Goal: Check status

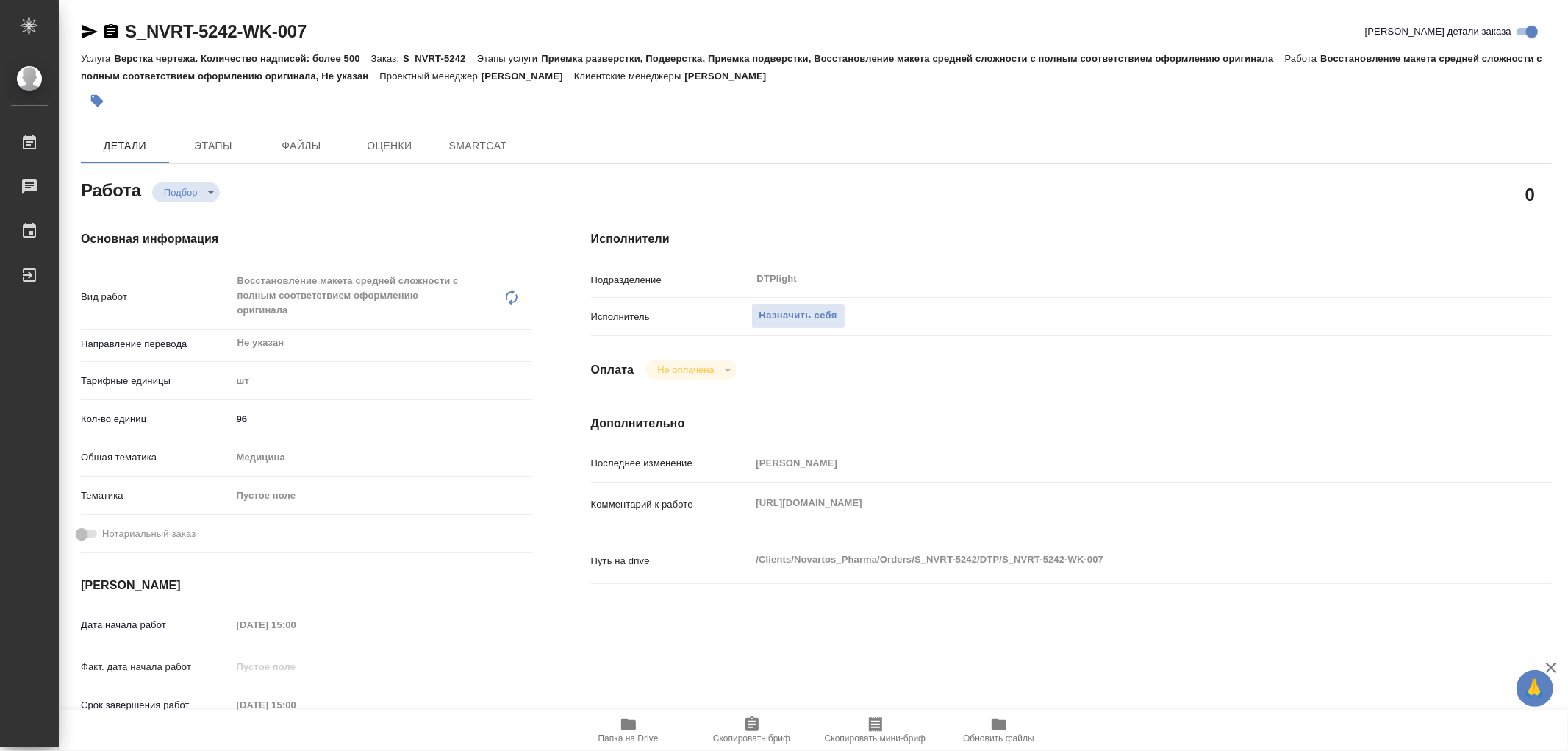
type textarea "x"
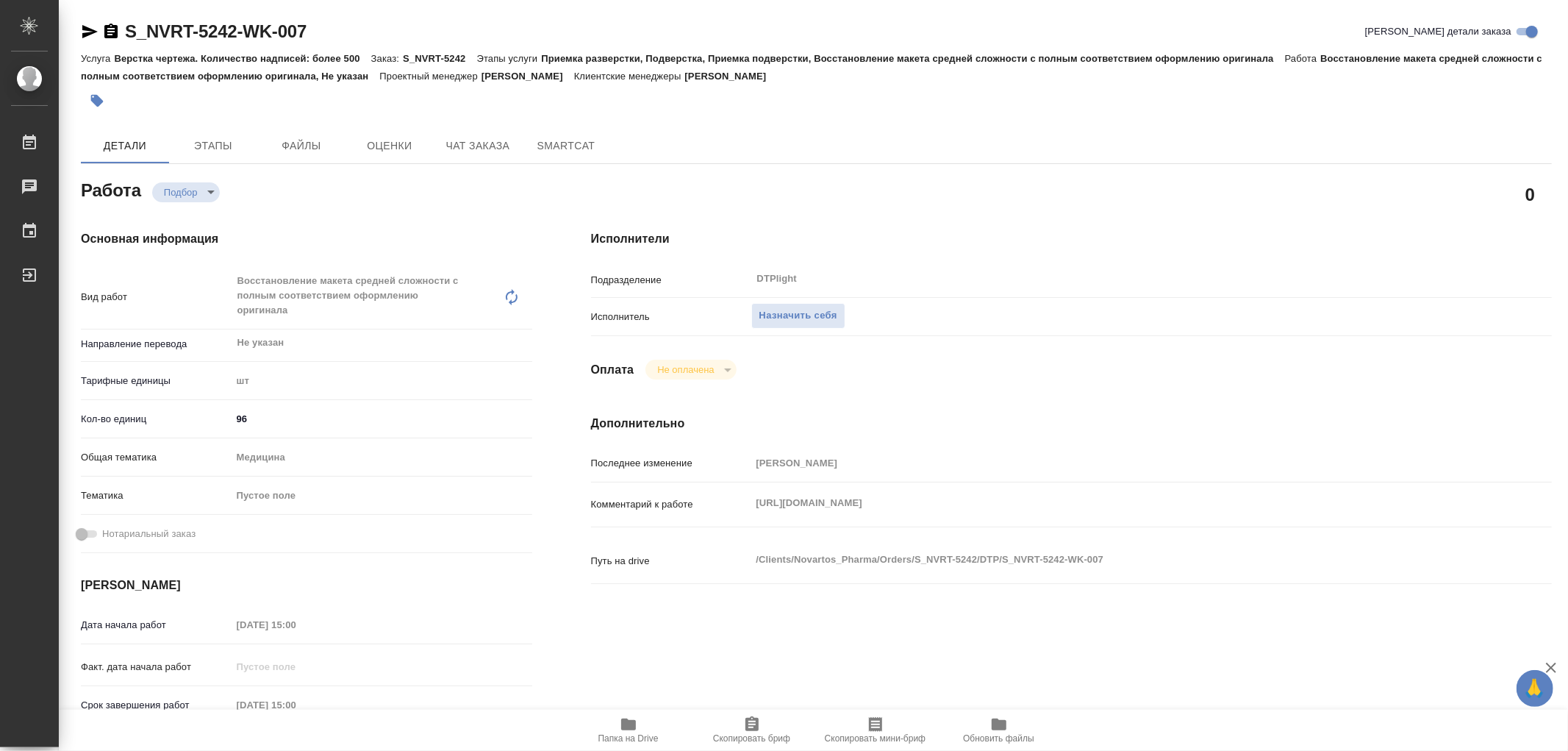
type textarea "x"
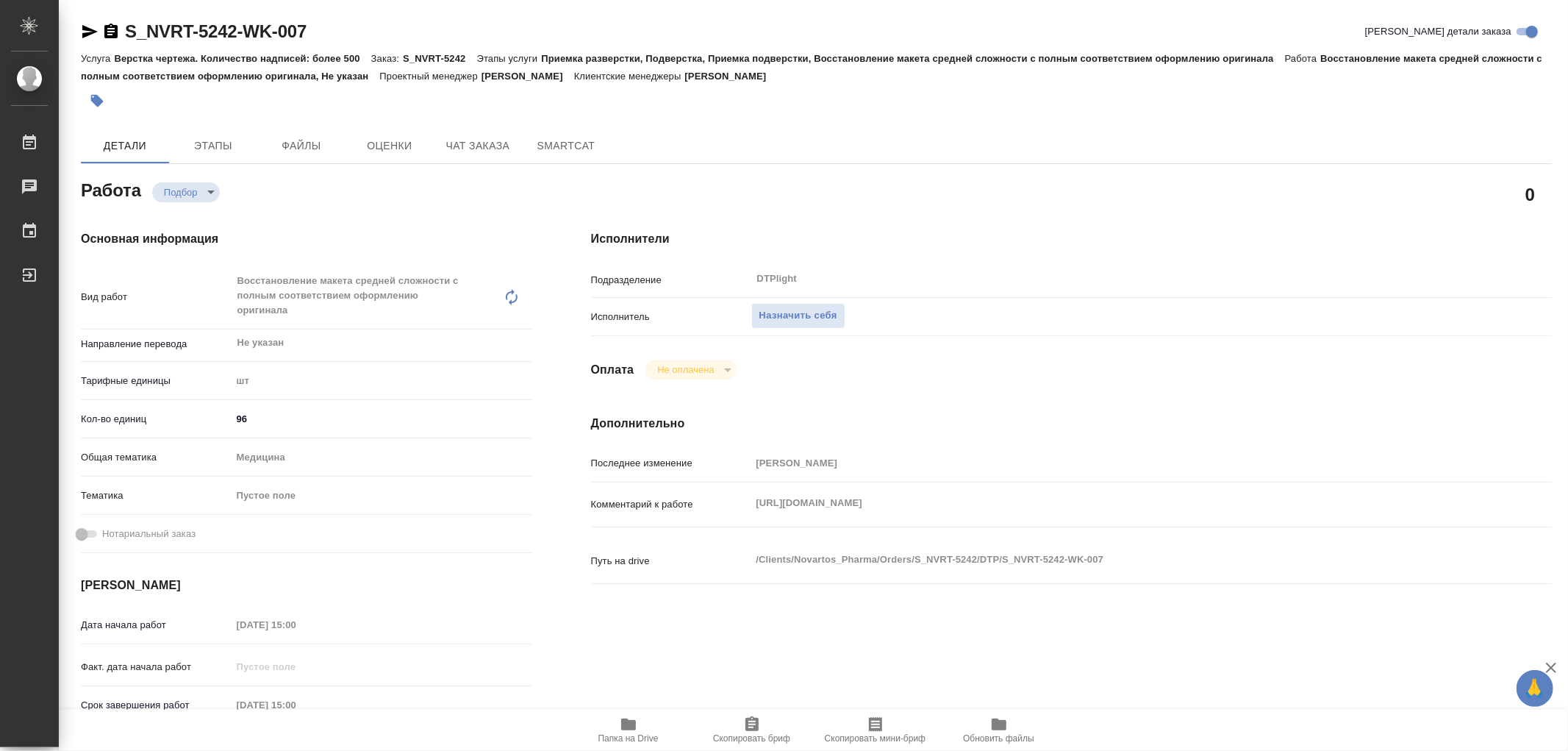
type textarea "x"
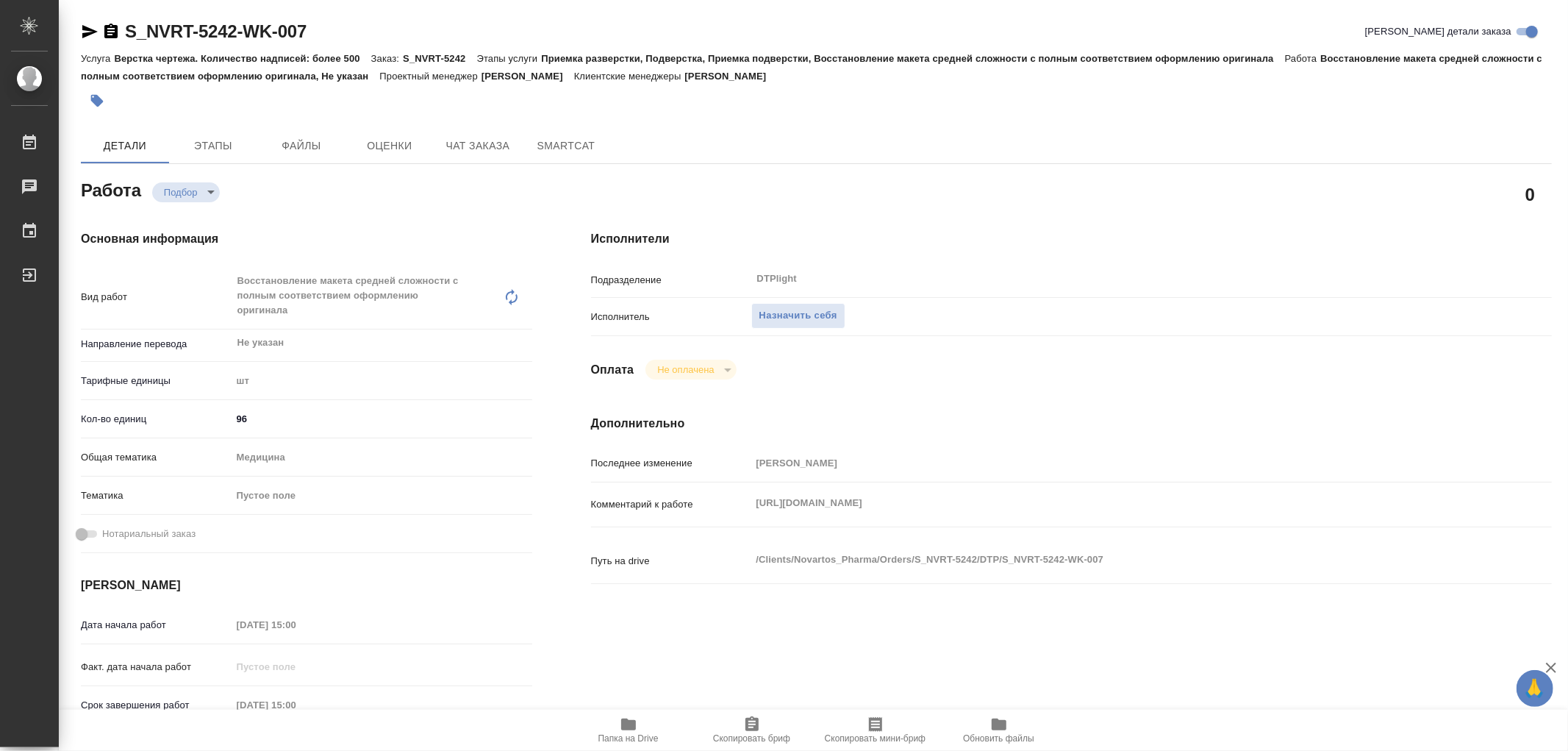
type textarea "x"
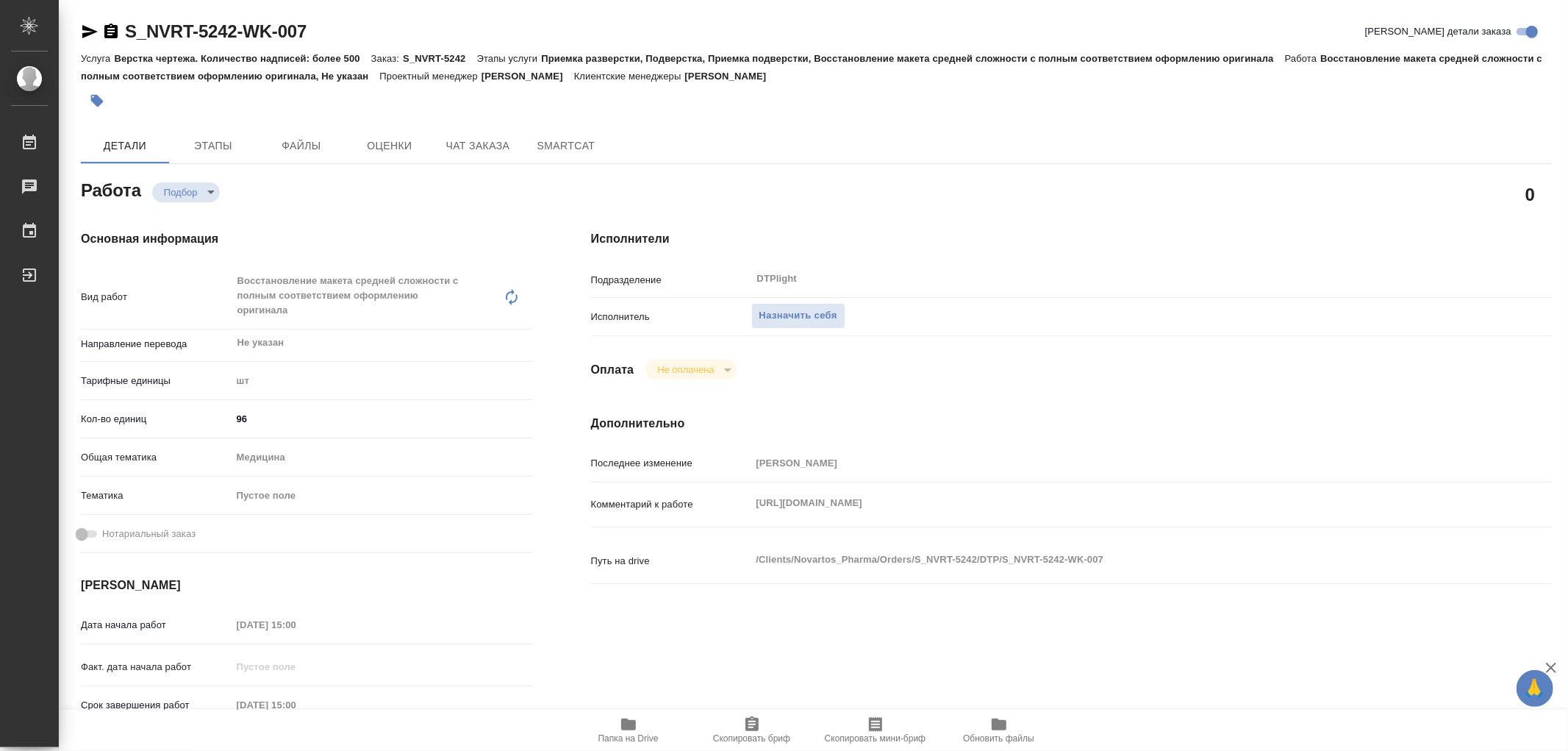
click at [1137, 490] on div "Комментарий к работе https://drive.awatera.com/apps/files/?dir=/Shares/Novartos…" at bounding box center [1072, 505] width 961 height 32
drag, startPoint x: 747, startPoint y: 505, endPoint x: 759, endPoint y: 505, distance: 12.0
click at [735, 522] on div "Комментарий к работе https://drive.awatera.com/apps/files/?dir=/Shares/Novartos…" at bounding box center [1072, 516] width 961 height 56
type textarea "x"
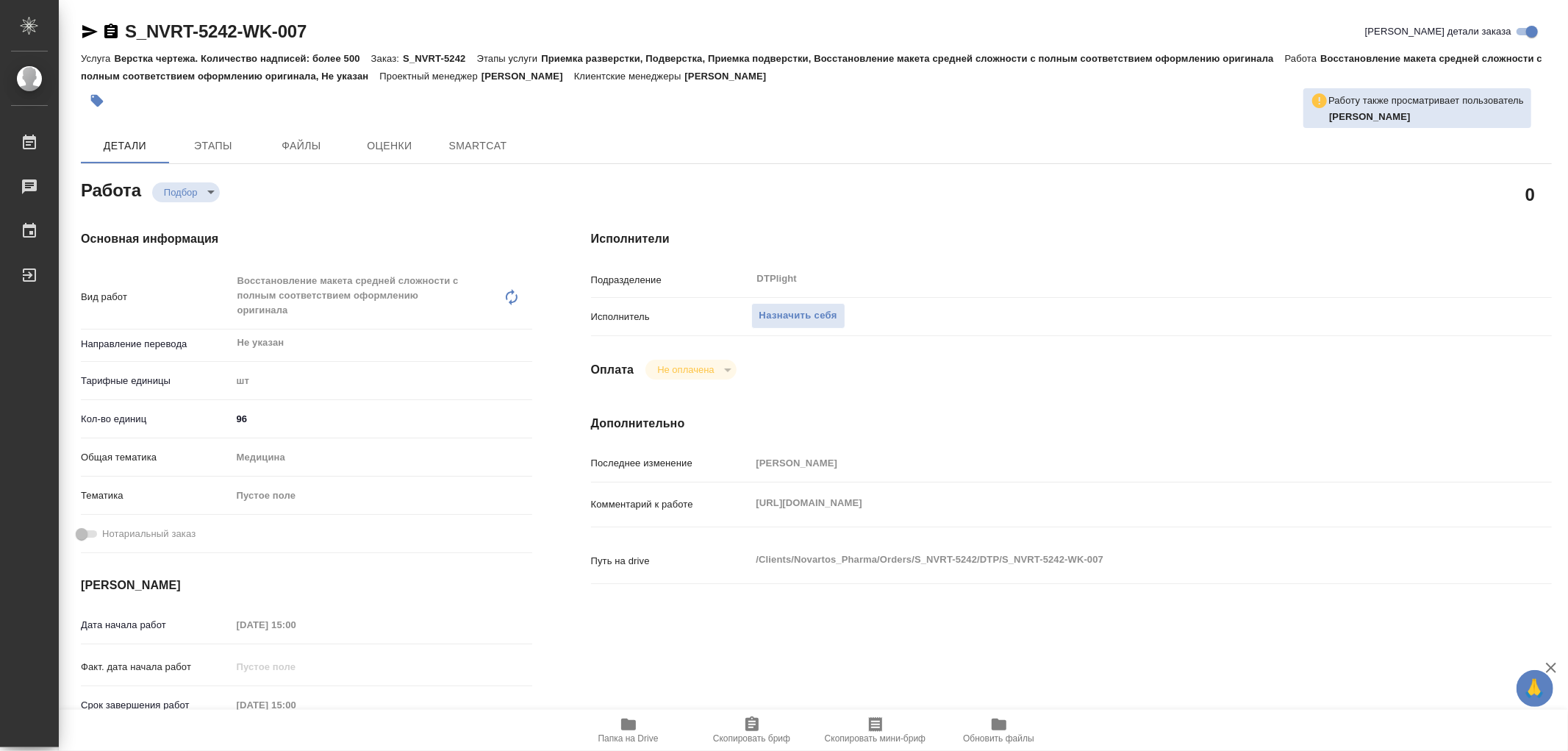
type textarea "x"
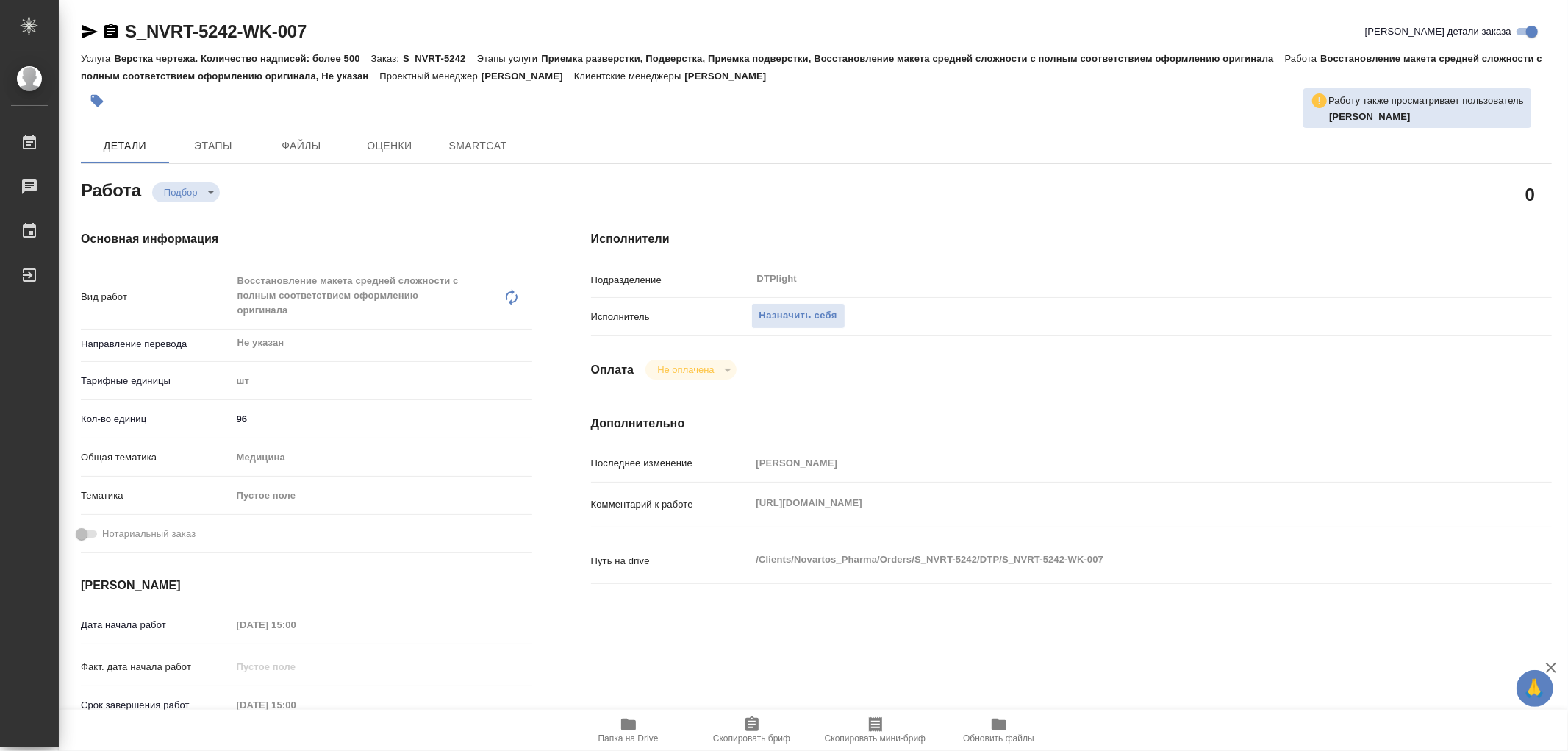
type textarea "x"
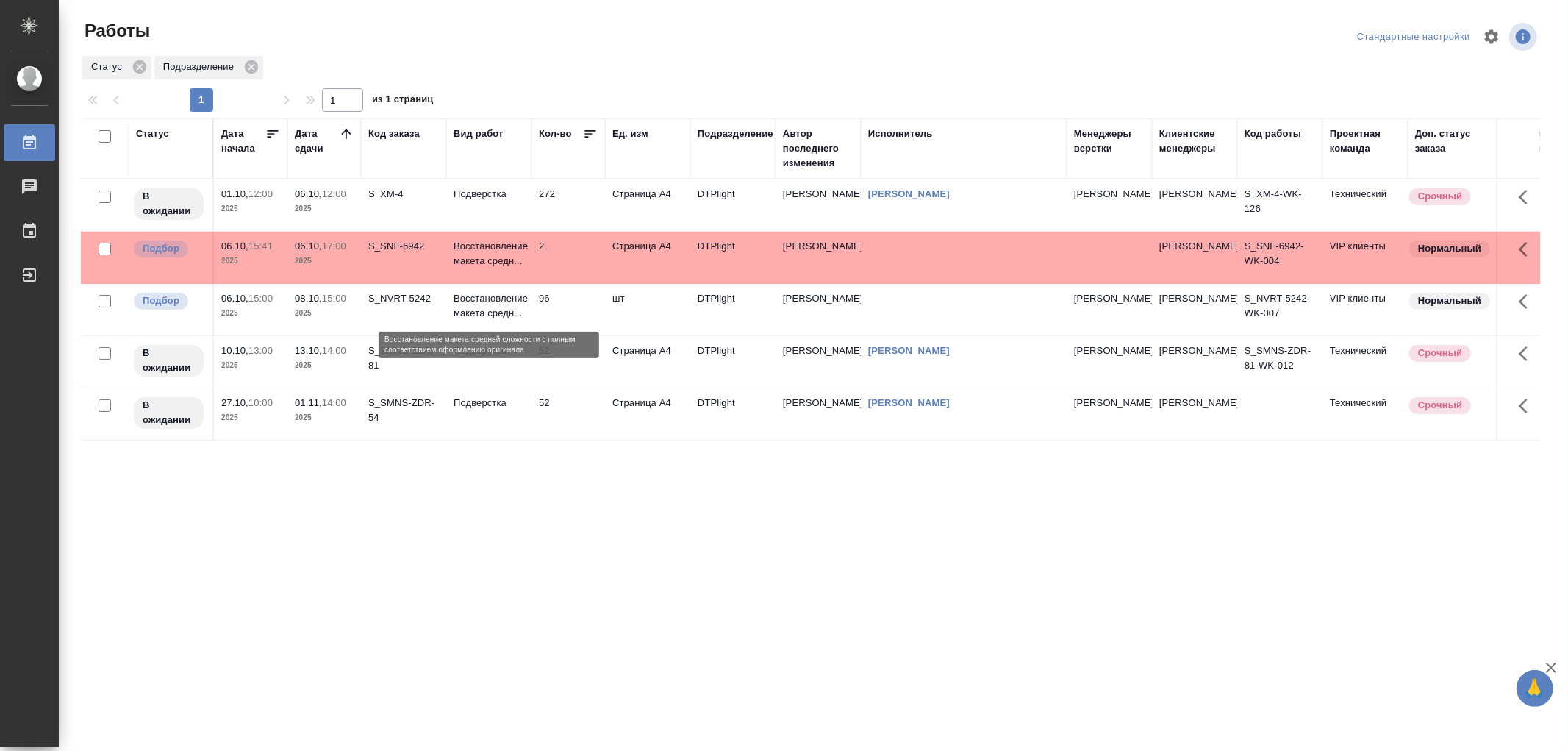
click at [516, 312] on p "Восстановление макета средн..." at bounding box center [488, 306] width 71 height 30
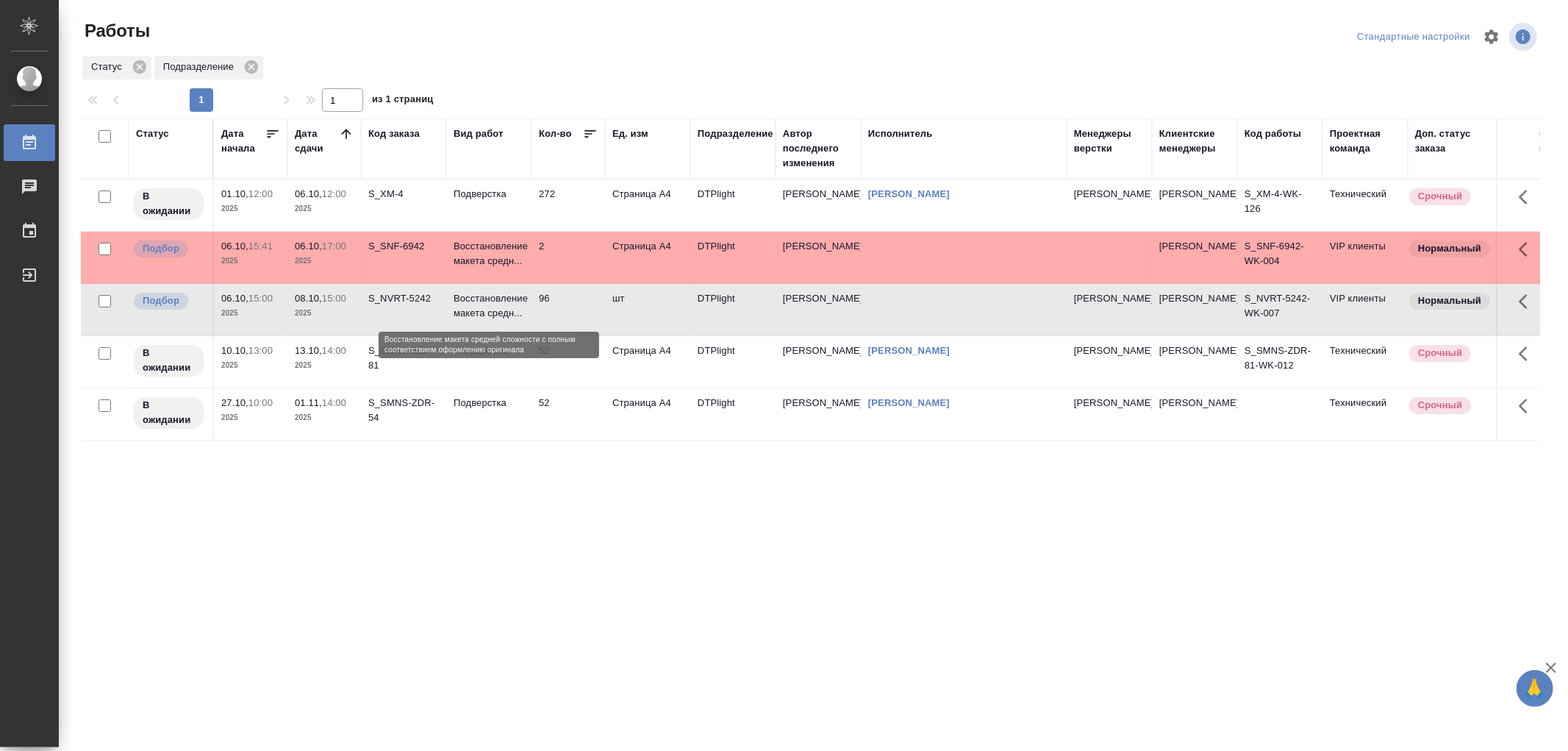
click at [516, 312] on p "Восстановление макета средн..." at bounding box center [488, 306] width 71 height 30
click at [508, 318] on p "Восстановление макета средн..." at bounding box center [488, 306] width 71 height 30
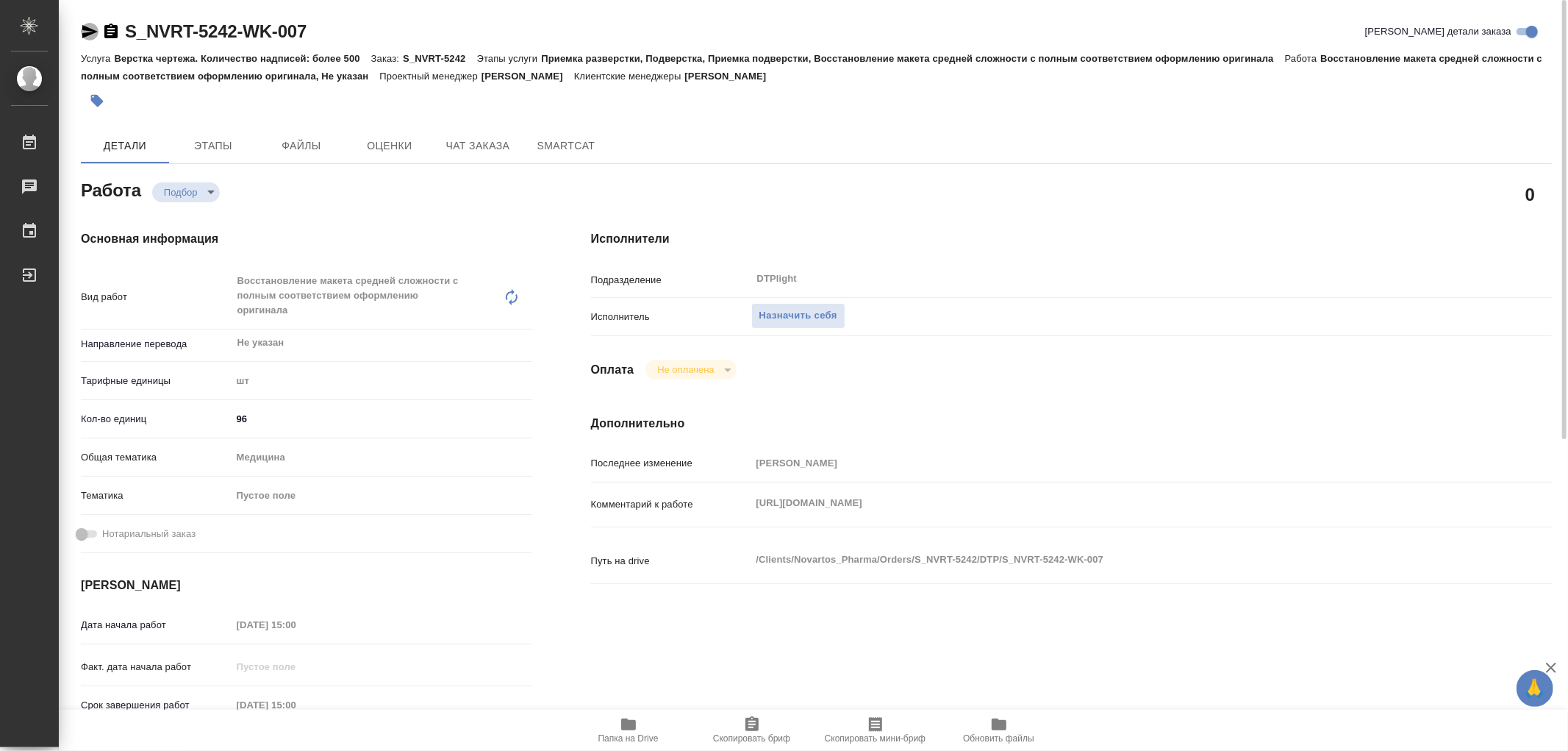
click at [90, 37] on icon "button" at bounding box center [90, 31] width 18 height 18
click at [228, 145] on span "Этапы" at bounding box center [213, 146] width 71 height 19
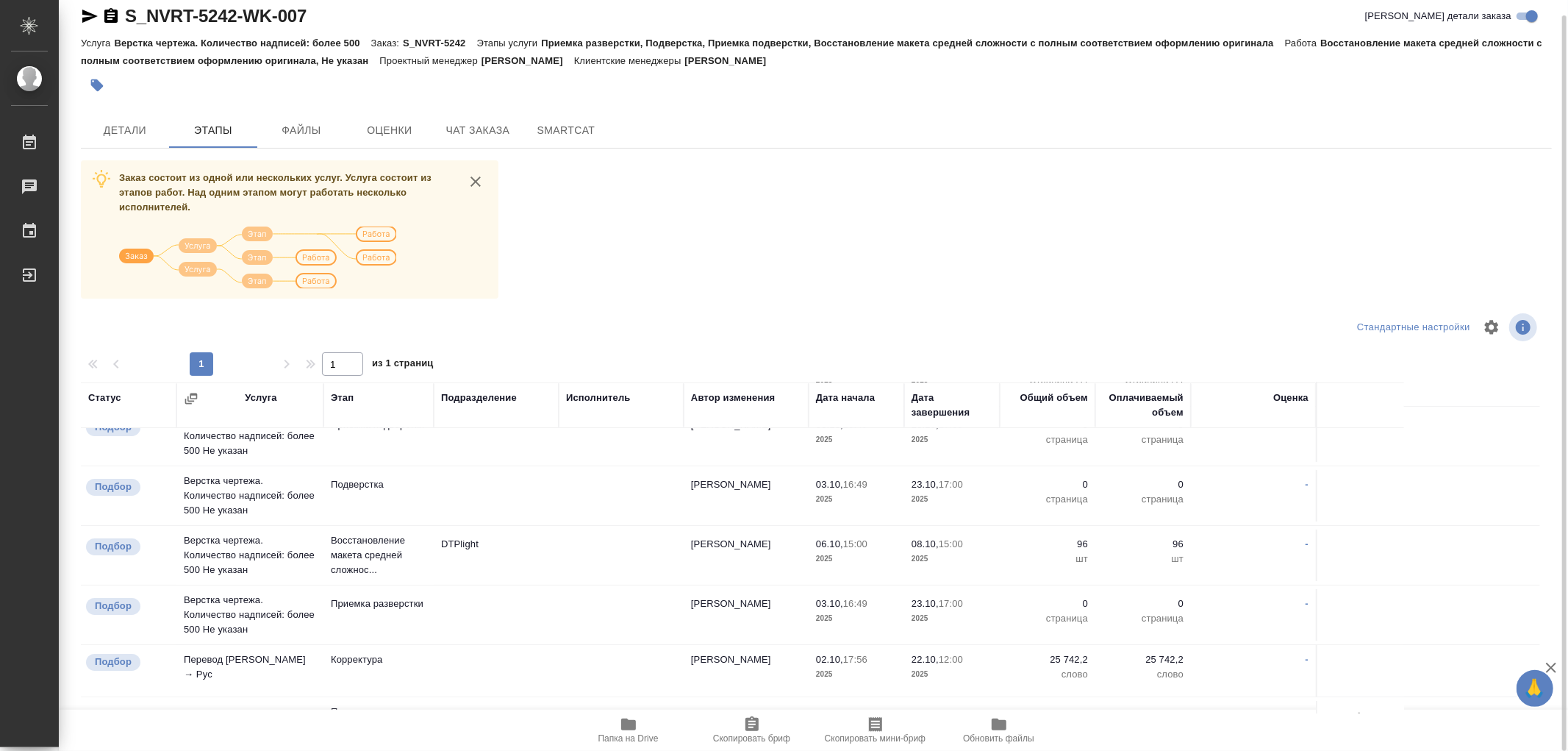
scroll to position [125, 0]
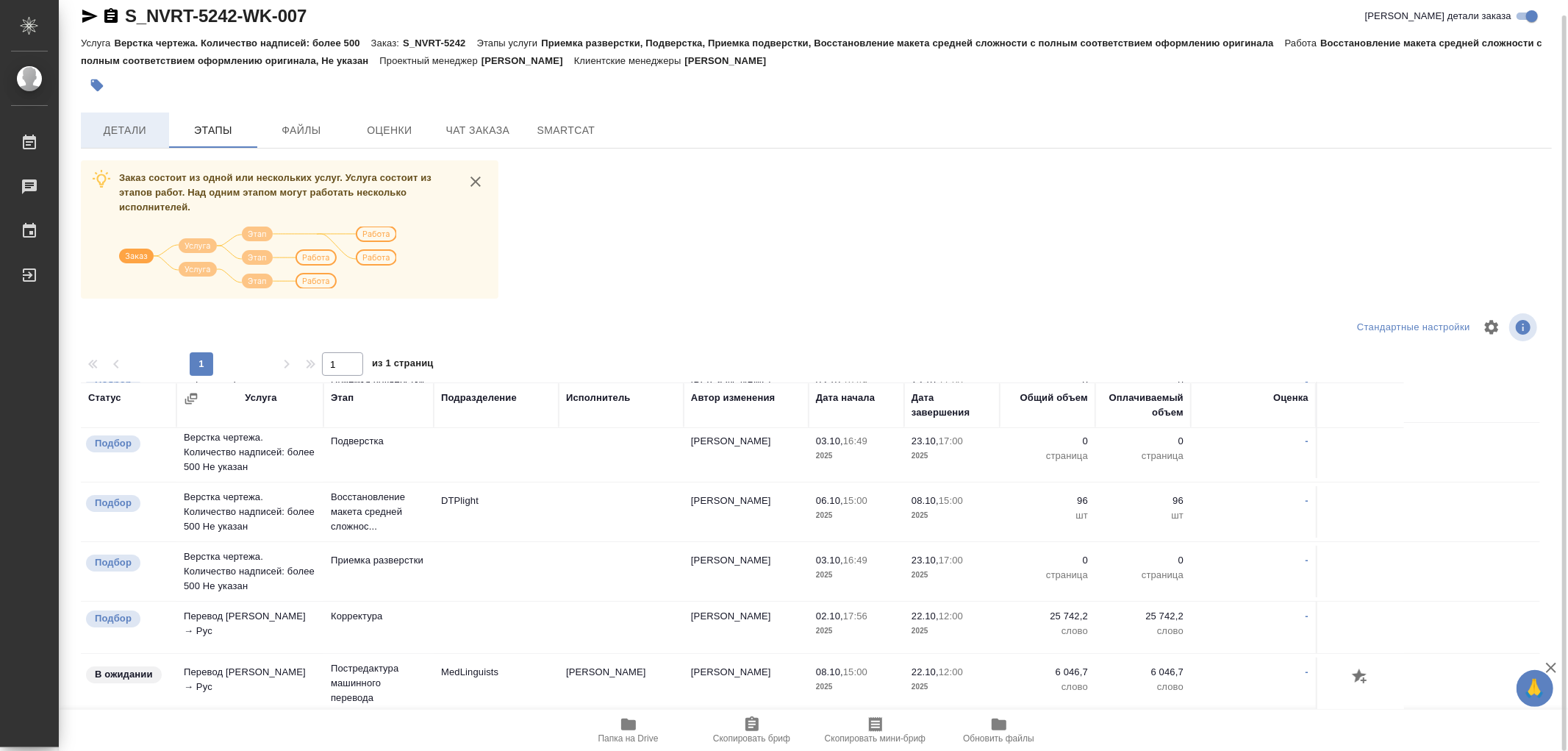
click at [142, 134] on span "Детали" at bounding box center [125, 130] width 71 height 19
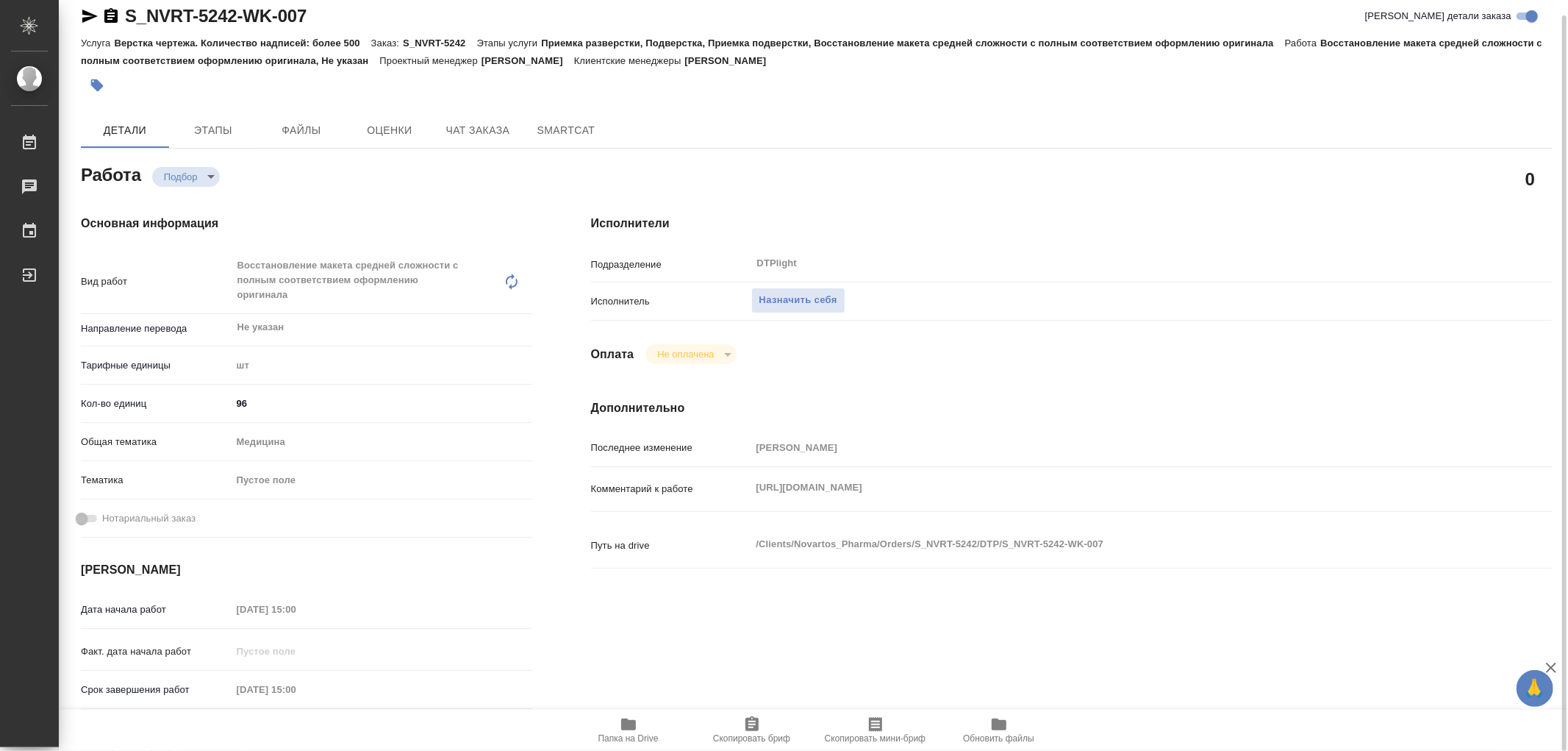
type textarea "x"
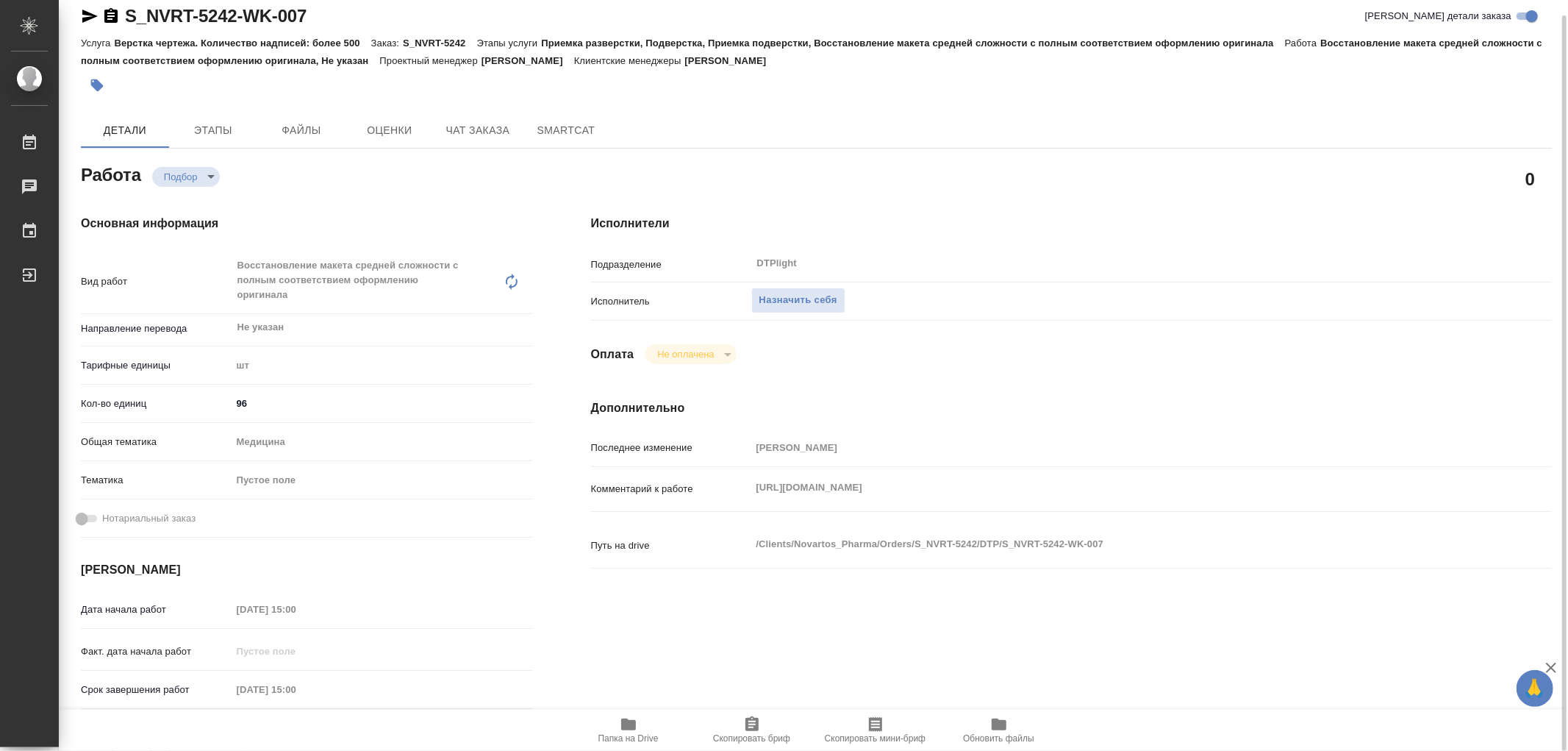
type textarea "x"
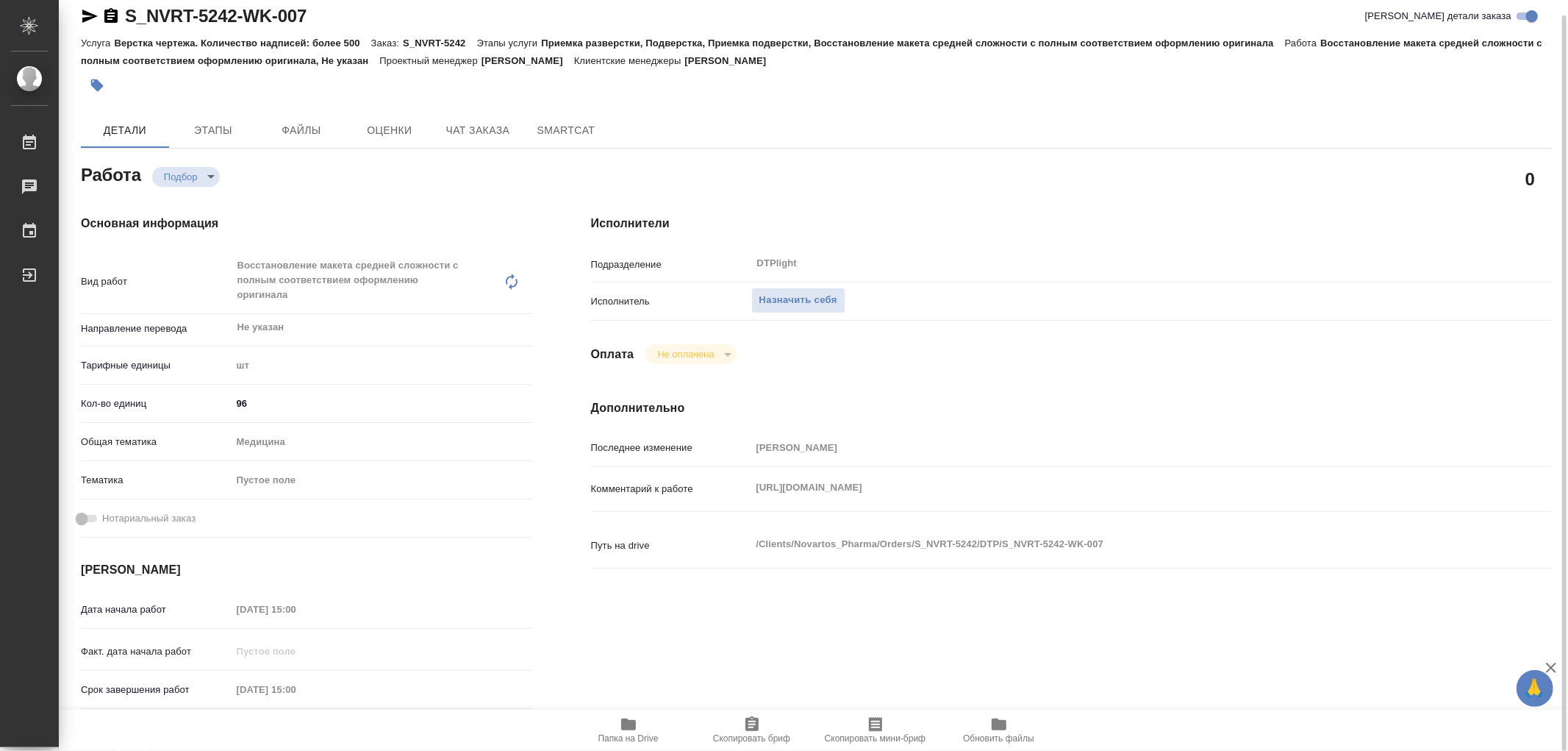
click at [1323, 502] on div "https://drive.awatera.com/apps/files/?dir=/Shares/Novartos_Pharma/Orders/S_NVRT…" at bounding box center [1112, 489] width 720 height 32
click at [471, 129] on span "Чат заказа" at bounding box center [478, 130] width 71 height 19
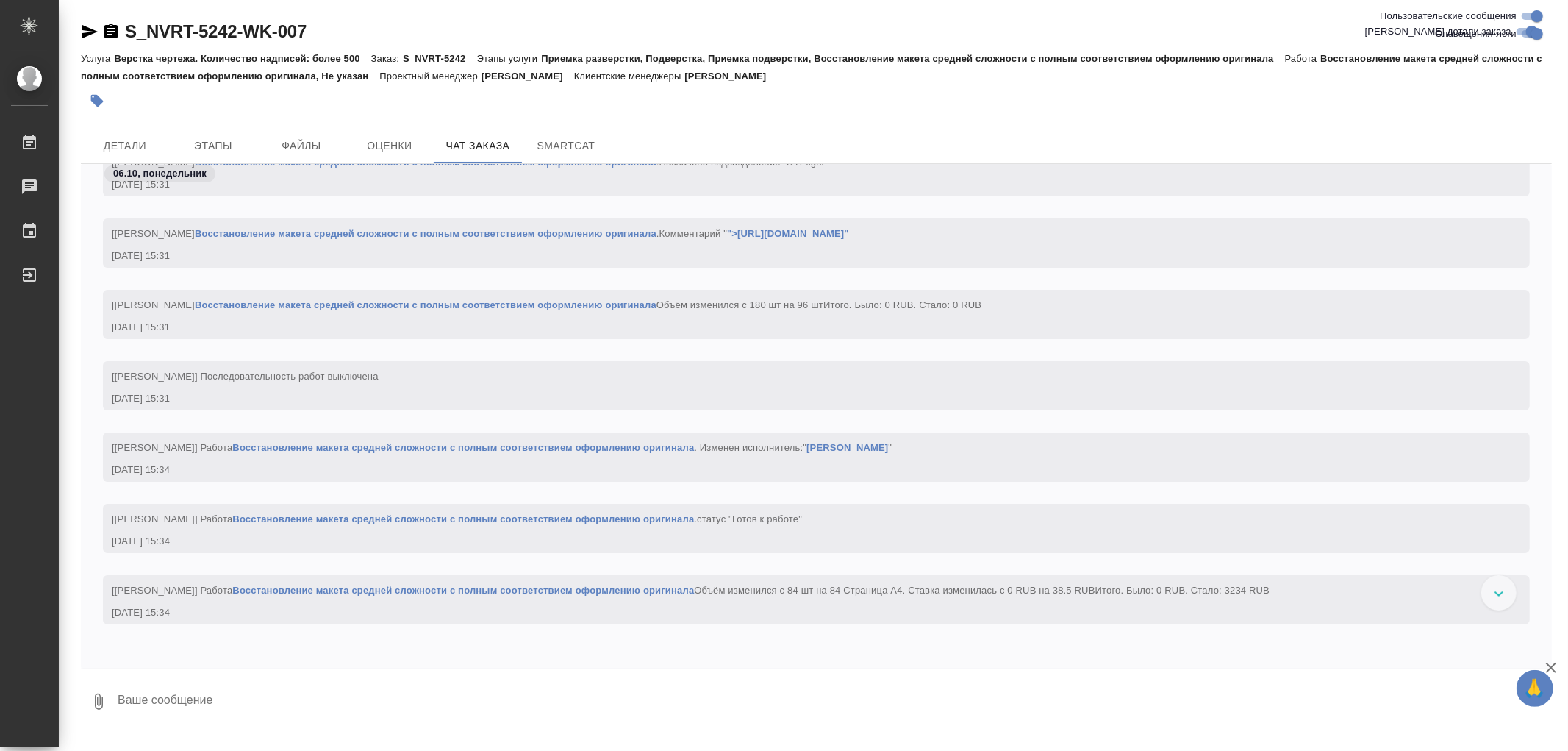
scroll to position [32980, 0]
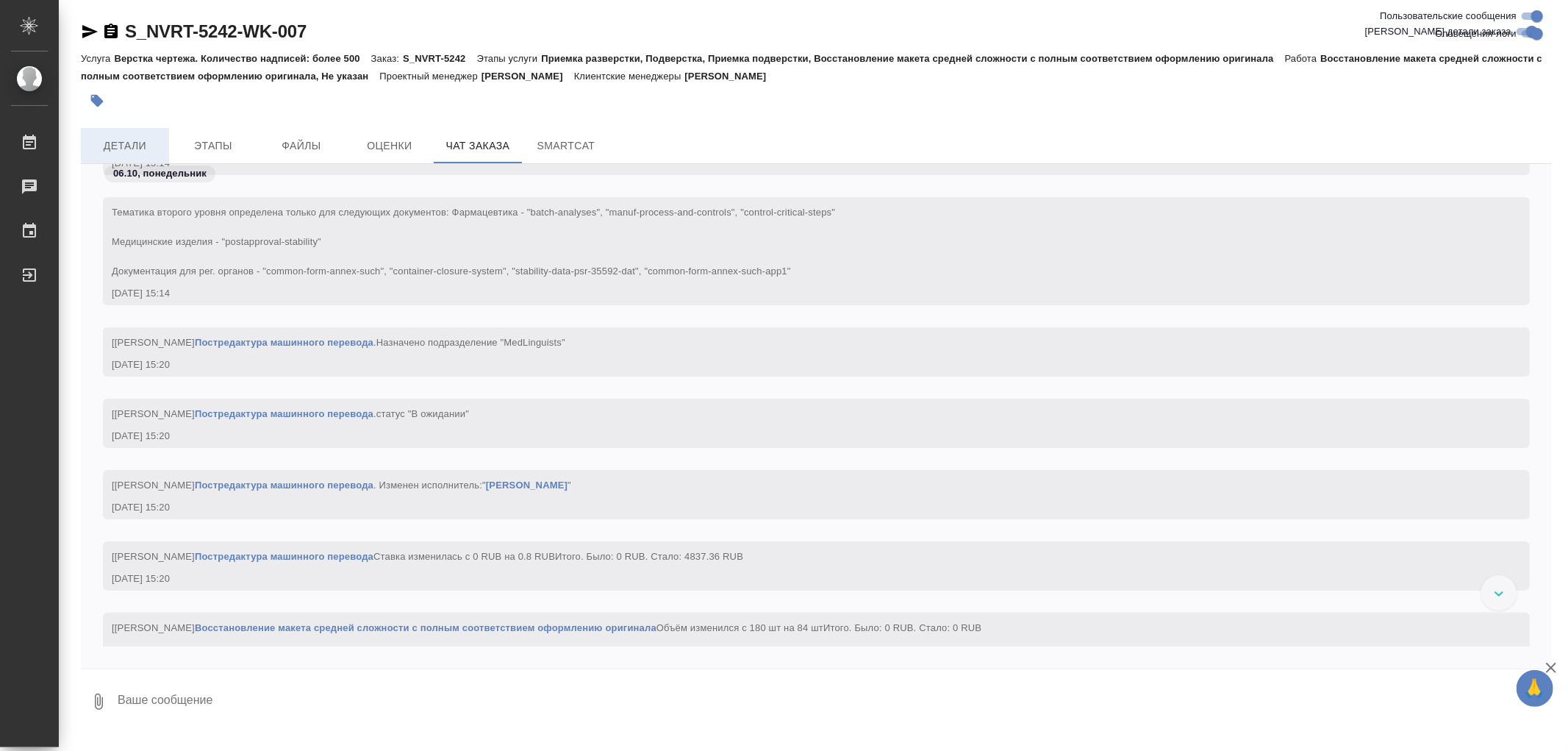
click at [114, 137] on span "Детали" at bounding box center [125, 146] width 71 height 19
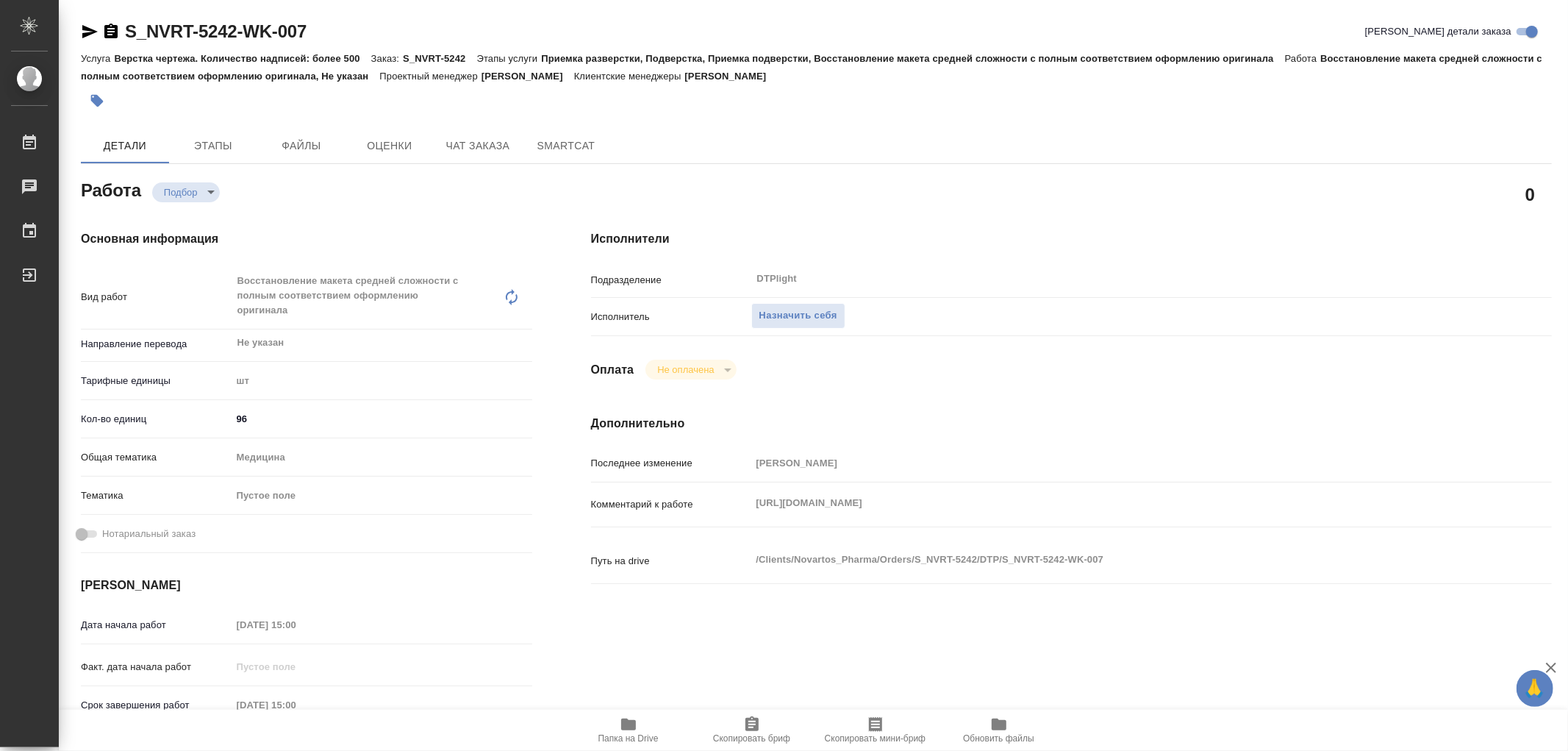
type textarea "x"
